Goal: Task Accomplishment & Management: Manage account settings

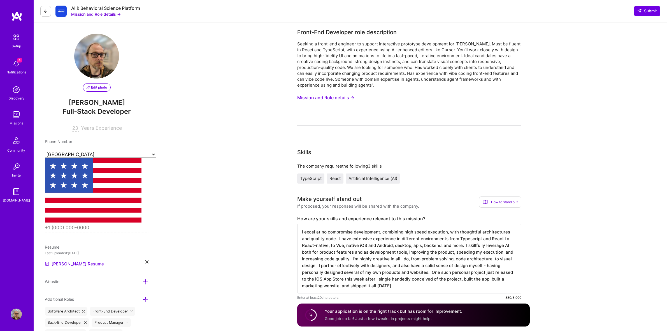
select select "US"
click at [15, 117] on img at bounding box center [16, 114] width 11 height 11
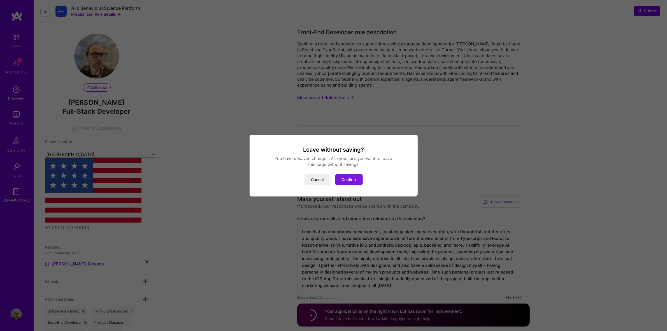
click at [351, 178] on button "Confirm" at bounding box center [349, 179] width 28 height 11
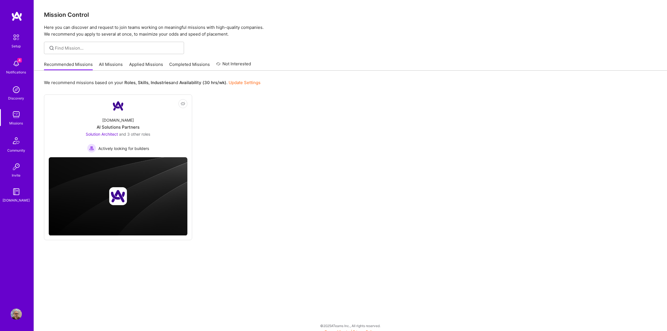
click at [111, 64] on link "All Missions" at bounding box center [111, 65] width 24 height 9
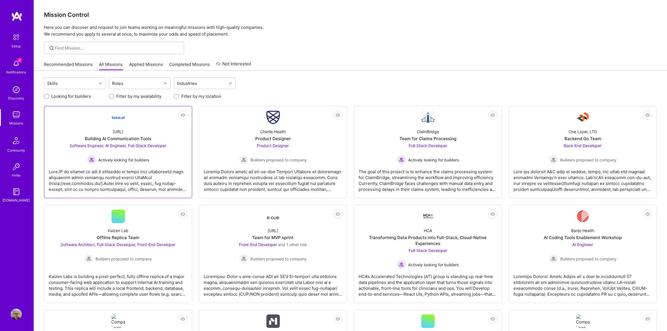
click at [151, 128] on div "[URL] Building AI Communication Tools Software Engineer, AI Engineer, Full-Stac…" at bounding box center [118, 144] width 139 height 40
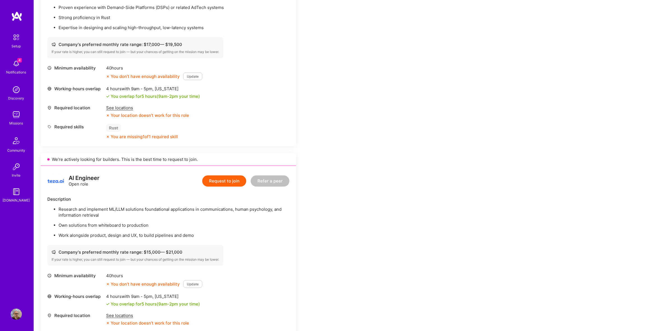
scroll to position [140, 0]
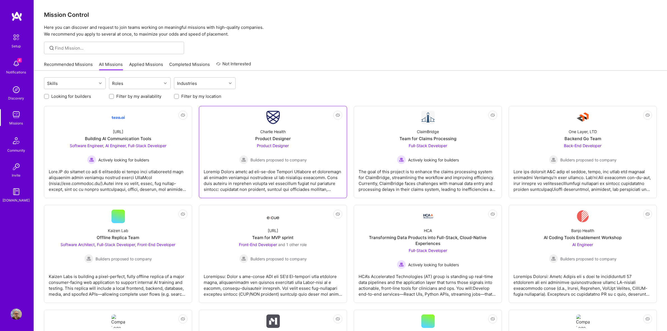
click at [310, 127] on div "Charlie Health Product Designer Product Designer Builders proposed to company" at bounding box center [273, 144] width 139 height 40
click at [340, 114] on span "Not Interested" at bounding box center [327, 115] width 27 height 6
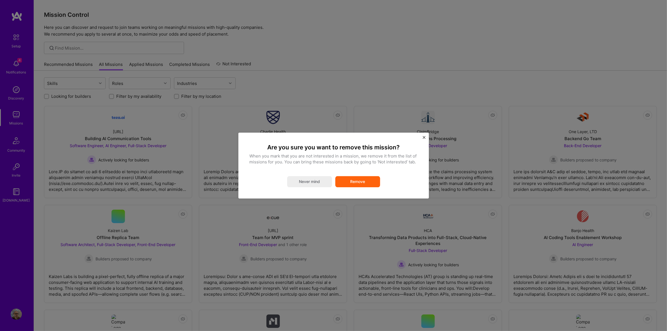
click at [362, 184] on button "Remove" at bounding box center [358, 181] width 45 height 11
